Goal: Navigation & Orientation: Find specific page/section

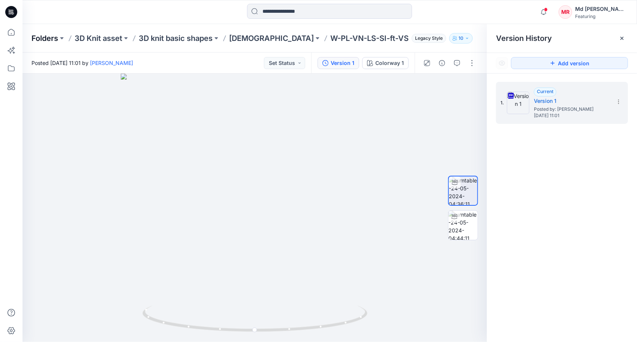
click at [50, 41] on p "Folders" at bounding box center [45, 38] width 27 height 11
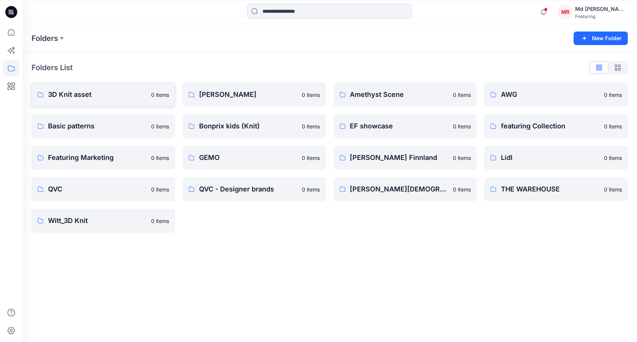
click at [93, 99] on p "3D Knit asset" at bounding box center [97, 94] width 99 height 11
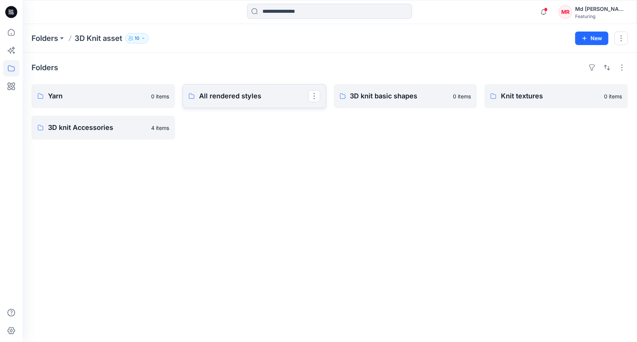
click at [233, 98] on p "All rendered styles" at bounding box center [253, 96] width 109 height 11
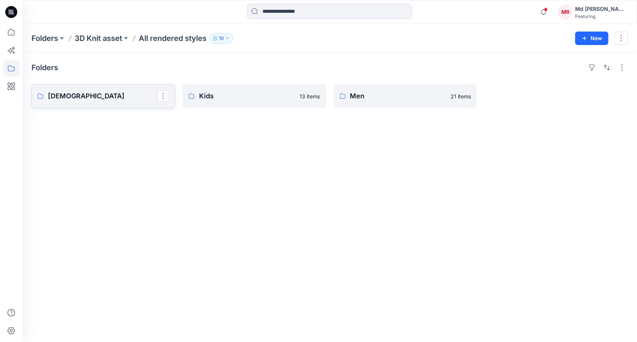
click at [53, 101] on p "[DEMOGRAPHIC_DATA]" at bounding box center [102, 96] width 109 height 11
